Goal: Transaction & Acquisition: Book appointment/travel/reservation

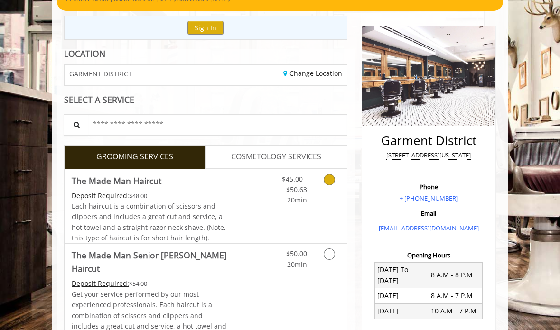
scroll to position [114, 0]
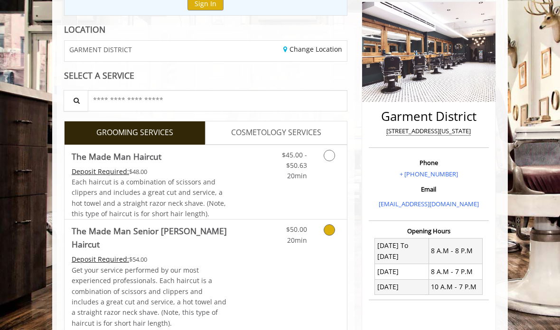
click at [210, 232] on Haircut "The Made Man Senior [PERSON_NAME] Haircut" at bounding box center [150, 237] width 157 height 27
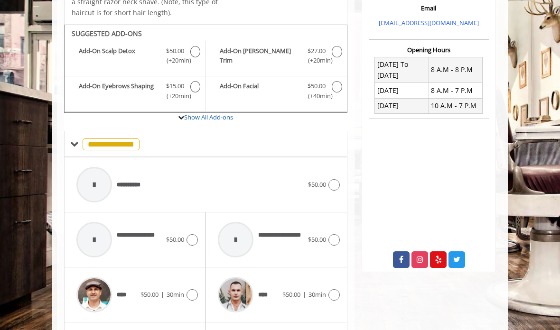
scroll to position [304, 0]
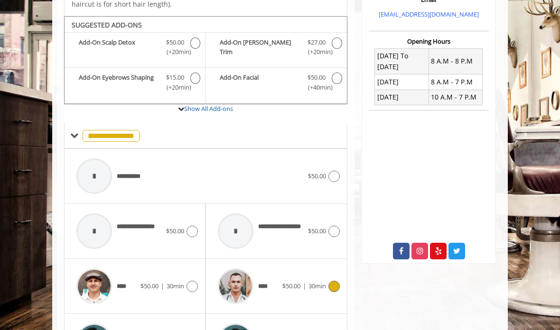
click at [328, 281] on icon at bounding box center [333, 286] width 11 height 11
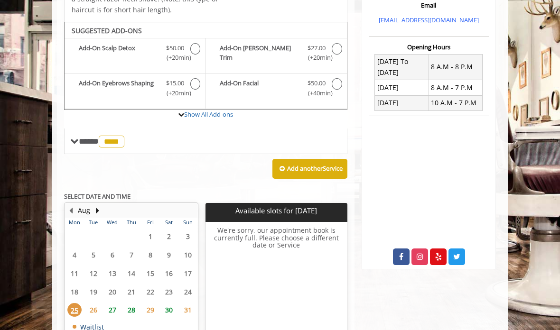
scroll to position [305, 0]
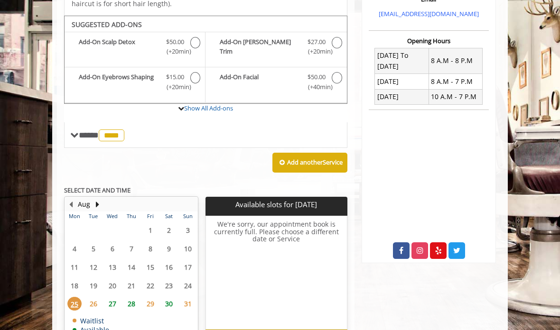
click at [96, 297] on span "26" at bounding box center [93, 304] width 14 height 14
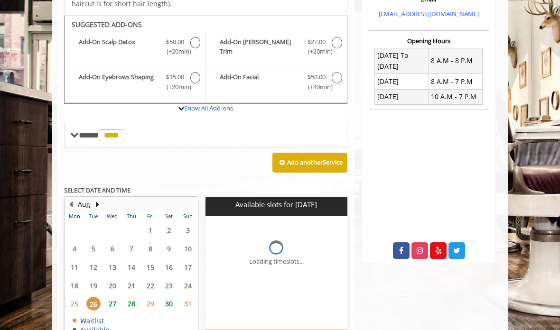
scroll to position [309, 0]
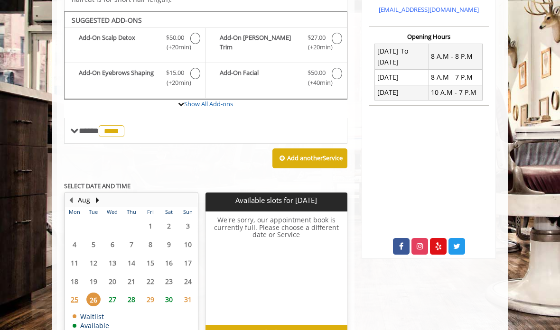
click at [109, 293] on span "27" at bounding box center [112, 300] width 14 height 14
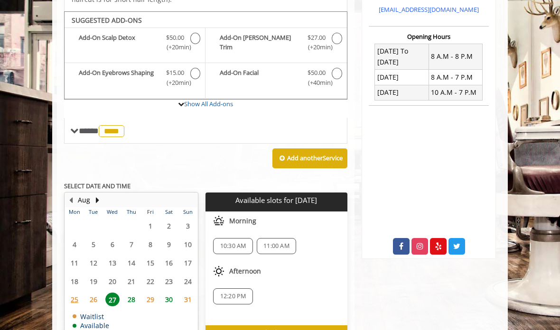
click at [87, 293] on span "26" at bounding box center [93, 300] width 14 height 14
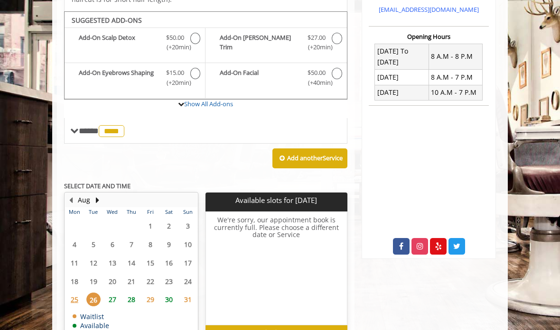
click at [148, 293] on span "29" at bounding box center [150, 300] width 14 height 14
click at [109, 293] on span "27" at bounding box center [112, 300] width 14 height 14
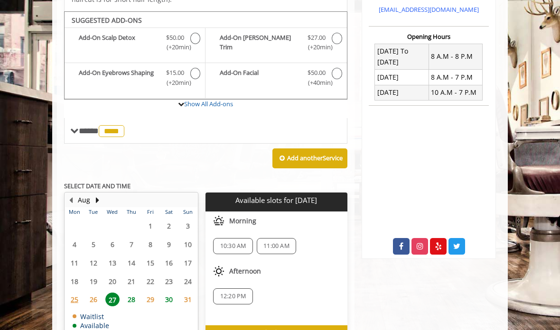
click at [233, 242] on span "10:30 AM" at bounding box center [233, 246] width 26 height 8
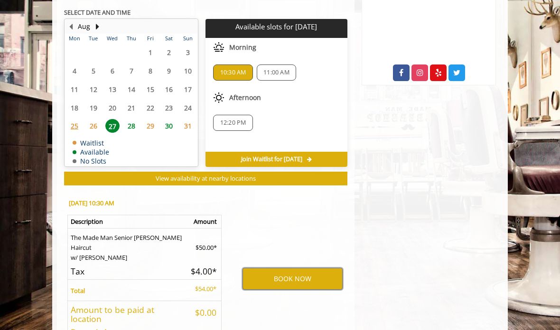
scroll to position [520, 0]
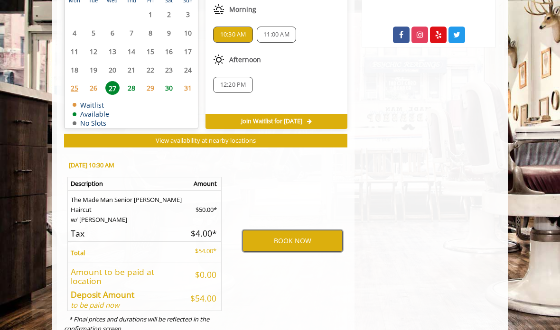
click at [286, 230] on button "BOOK NOW" at bounding box center [292, 241] width 100 height 22
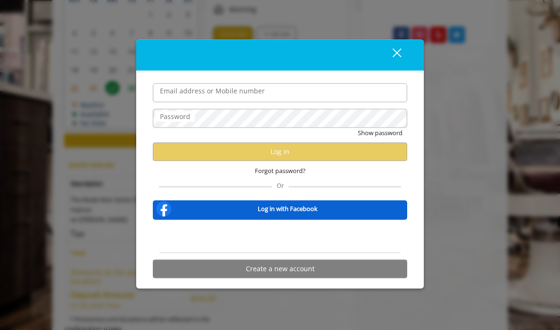
type input "**********"
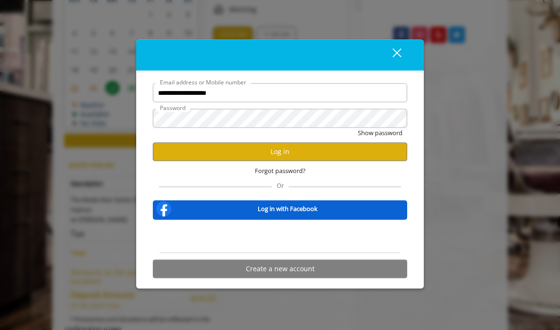
scroll to position [0, 0]
click at [356, 153] on button "Log in" at bounding box center [280, 151] width 254 height 18
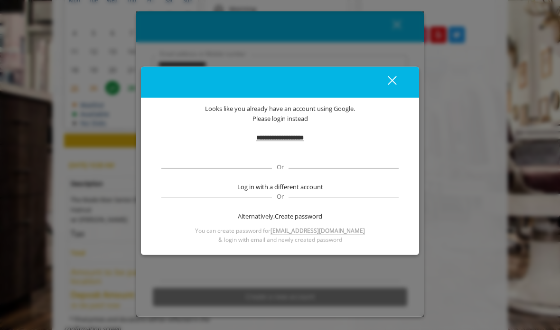
click at [303, 155] on div "Sign in with Google. Opens in new tab" at bounding box center [280, 152] width 94 height 21
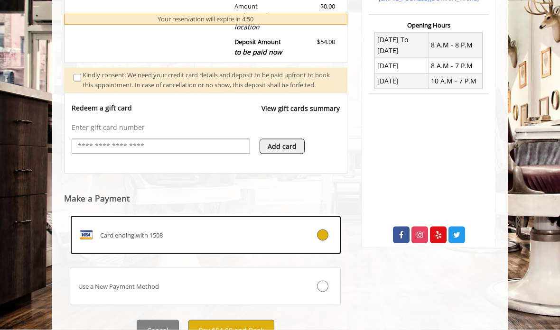
scroll to position [330, 0]
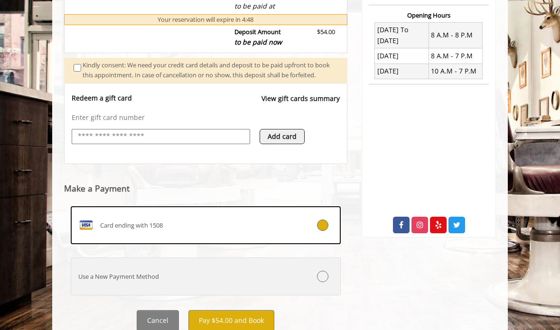
click at [324, 281] on icon at bounding box center [322, 276] width 11 height 11
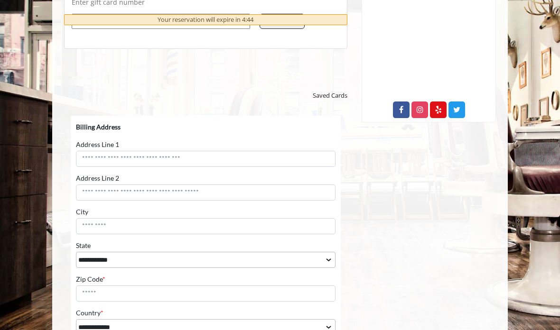
scroll to position [425, 0]
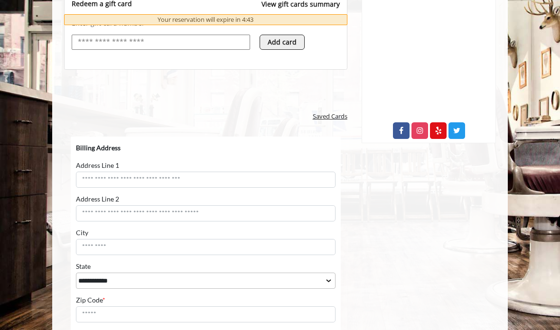
click at [323, 120] on span "Saved Cards" at bounding box center [330, 116] width 35 height 10
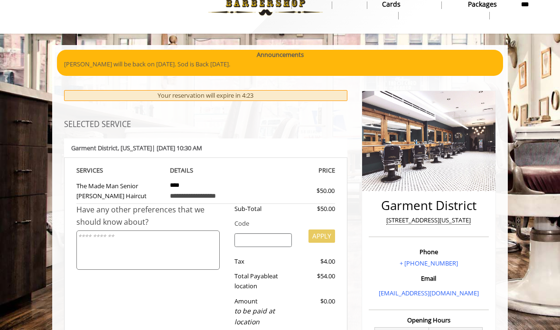
scroll to position [0, 0]
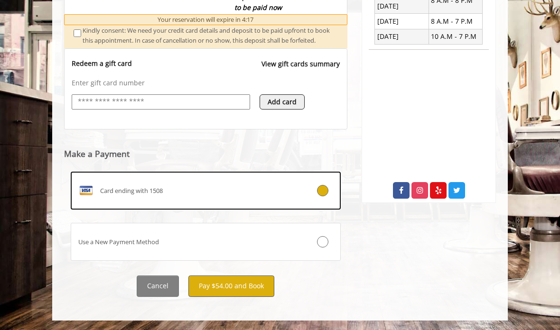
click at [260, 284] on button "Pay $54.00 and Book" at bounding box center [231, 286] width 86 height 21
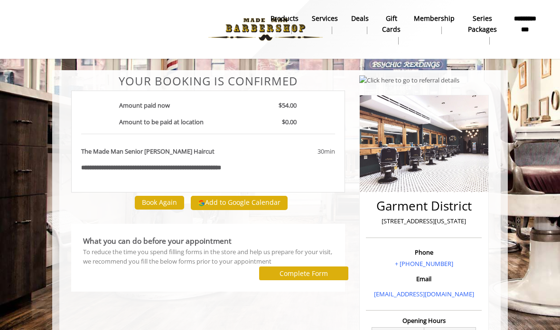
click at [258, 201] on button "Add to Google Calendar" at bounding box center [239, 203] width 97 height 14
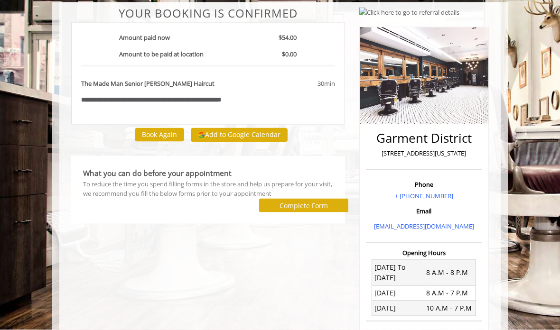
scroll to position [68, 0]
